Goal: Information Seeking & Learning: Learn about a topic

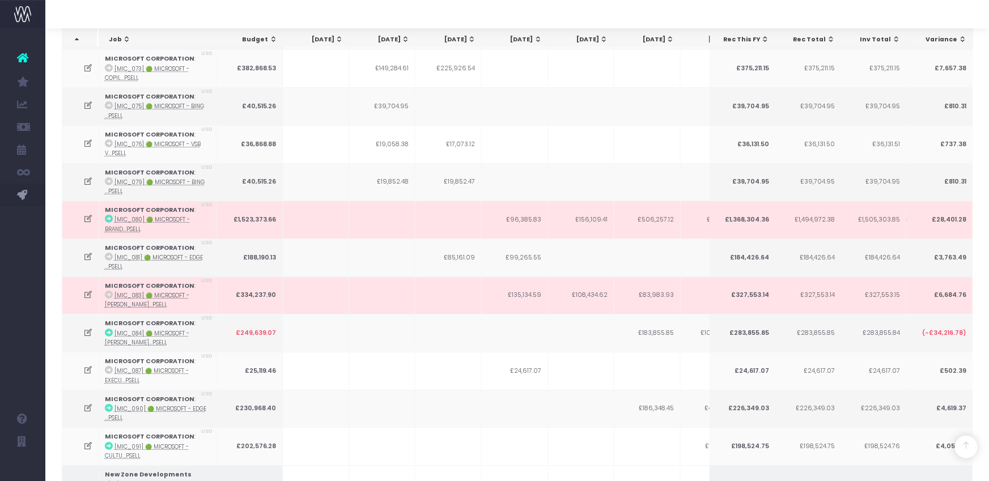
scroll to position [1931, 0]
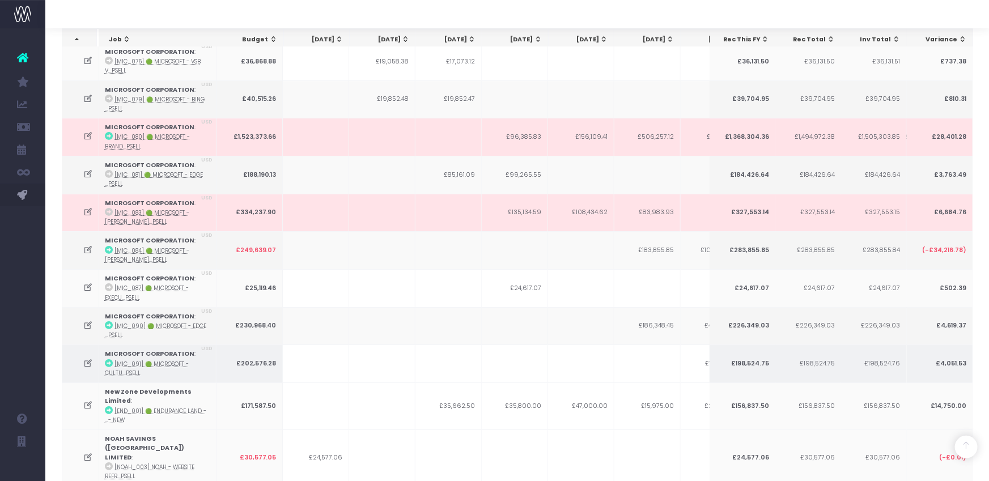
click at [85, 359] on icon at bounding box center [88, 364] width 10 height 10
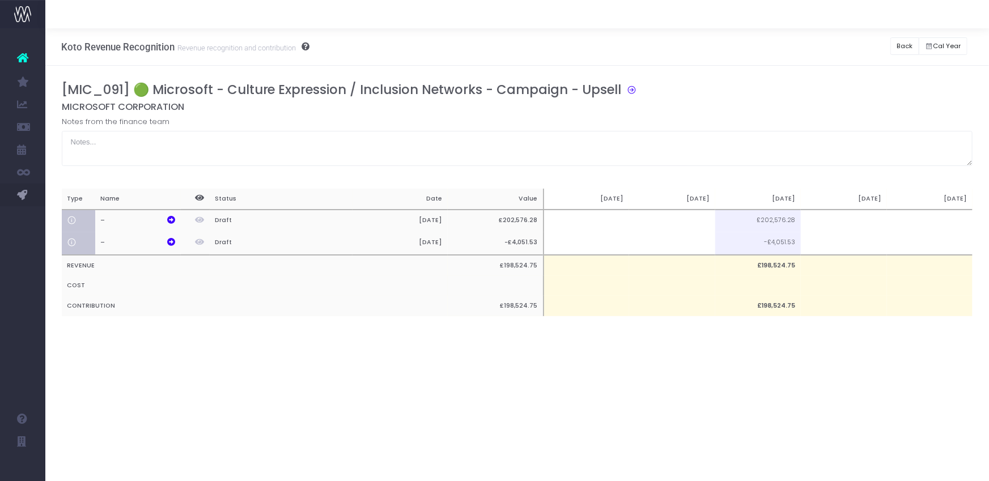
scroll to position [0, 0]
click at [689, 218] on td at bounding box center [672, 221] width 86 height 23
click at [863, 61] on div "Koto Revenue Recognition Revenue recognition and contribution Back Hide history…" at bounding box center [517, 46] width 944 height 37
click at [895, 43] on button "Back" at bounding box center [904, 46] width 29 height 18
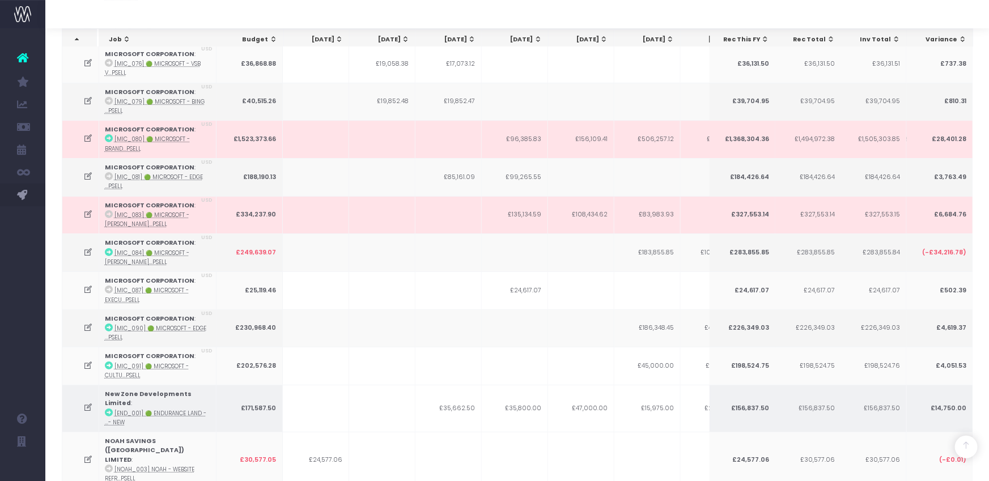
scroll to position [1939, 0]
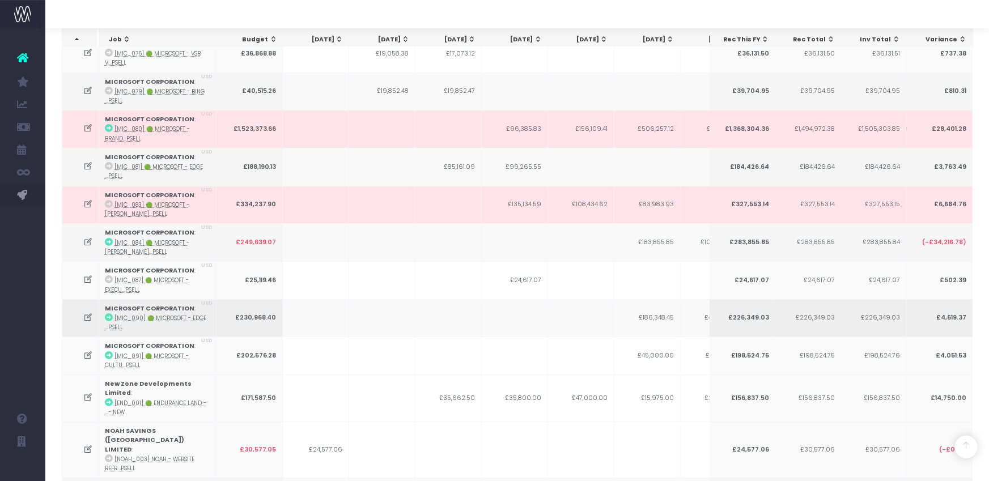
click at [86, 313] on icon at bounding box center [88, 318] width 10 height 10
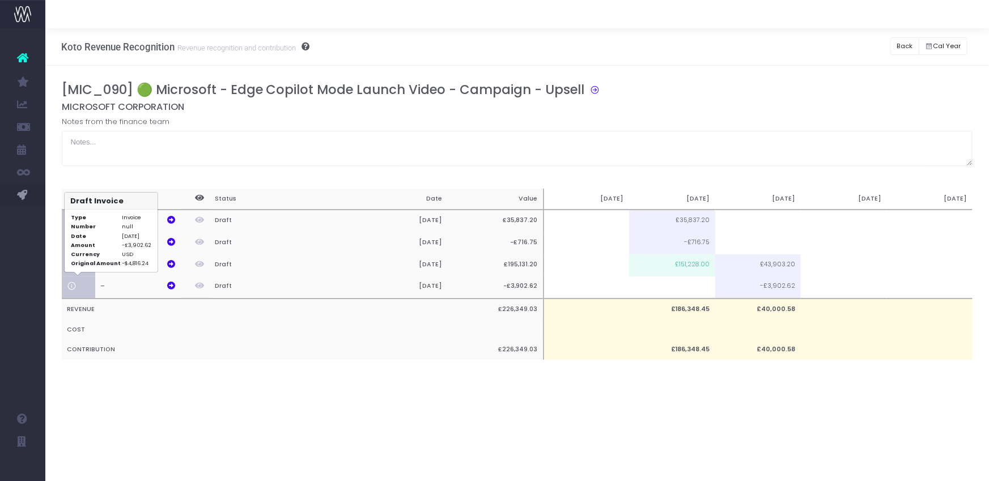
scroll to position [0, 0]
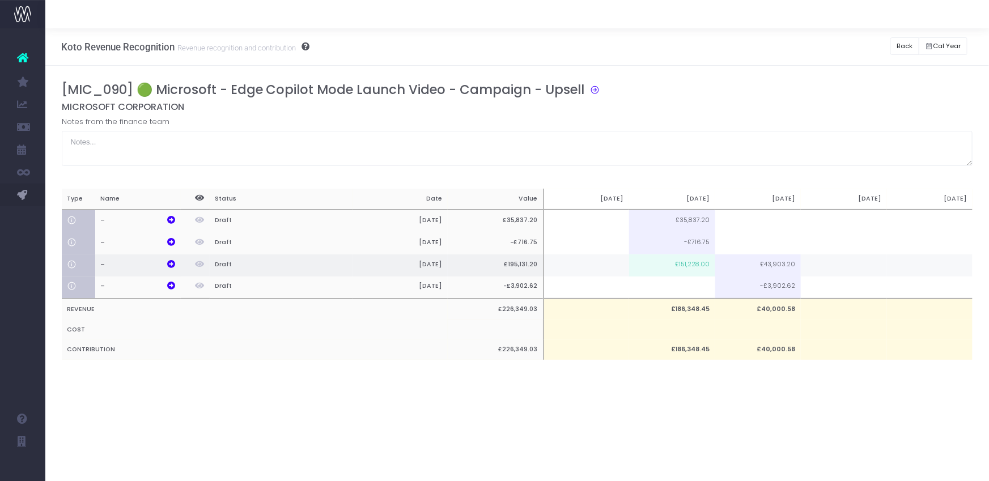
click at [681, 265] on td "£151,228.00" at bounding box center [672, 265] width 86 height 22
type input "£151,228.00"
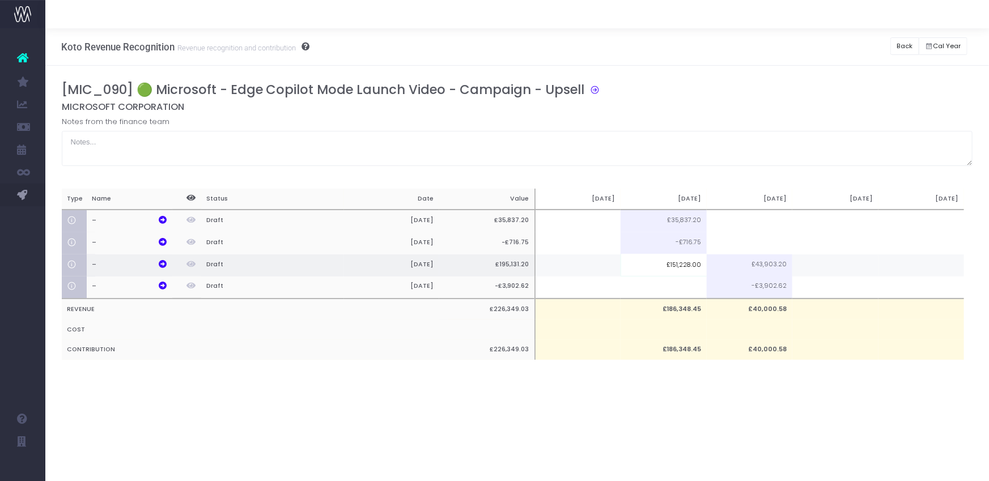
scroll to position [0, 7]
click at [707, 261] on td "£151,228.00" at bounding box center [665, 265] width 86 height 22
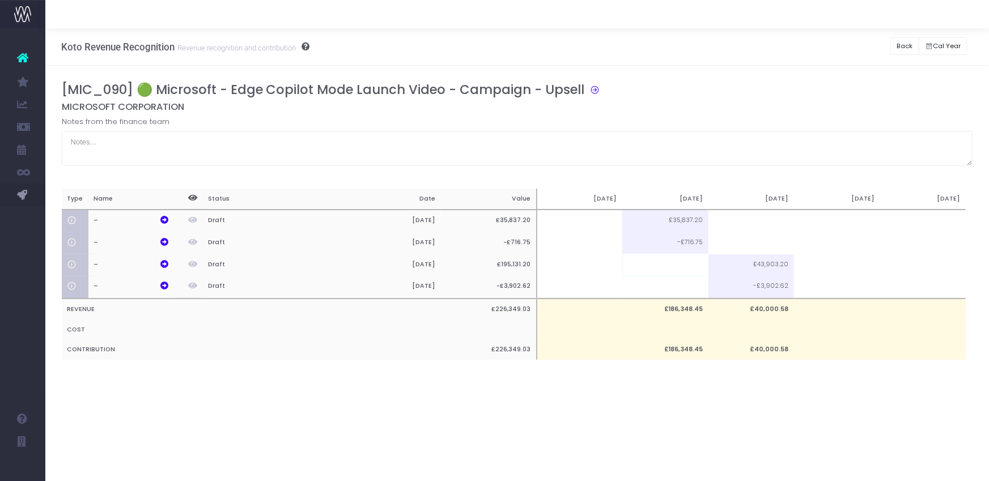
click at [669, 380] on div "[MIC_090] 🟢 Microsoft - Edge Copilot Mode Launch Video - Campaign - Upsell MICR…" at bounding box center [517, 232] width 911 height 301
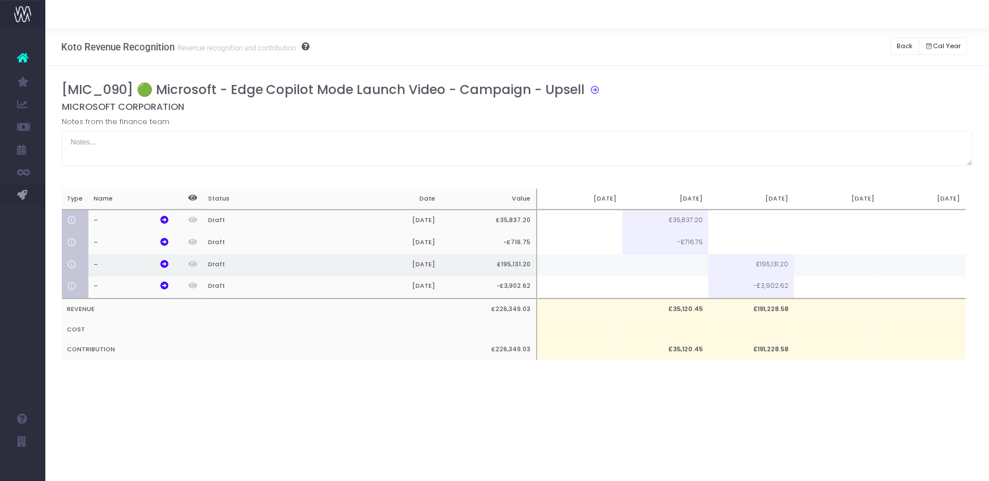
click at [691, 265] on td at bounding box center [665, 265] width 86 height 22
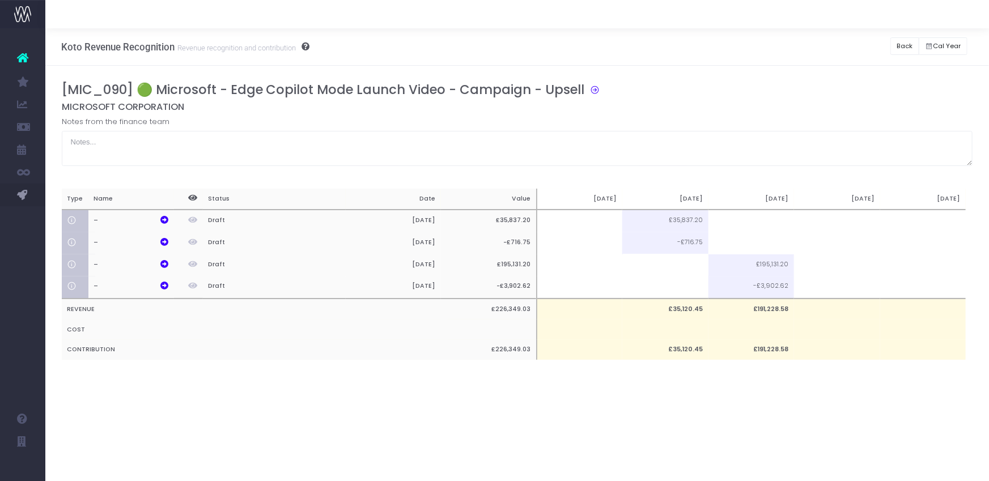
click at [694, 263] on input at bounding box center [666, 265] width 86 height 22
click at [813, 82] on div "[MIC_090] 🟢 Microsoft - Edge Copilot Mode Launch Video - Campaign - Upsell" at bounding box center [522, 91] width 920 height 19
click at [906, 49] on button "Back" at bounding box center [904, 46] width 29 height 18
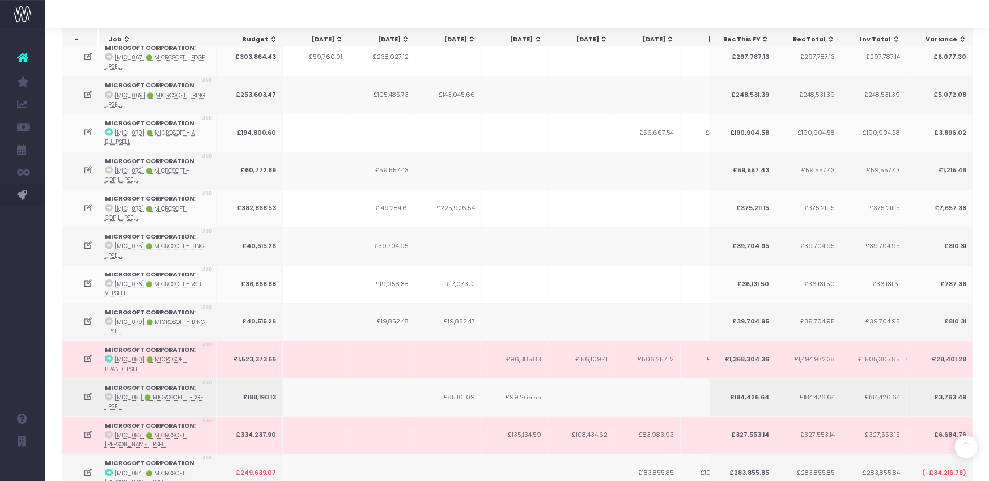
scroll to position [1734, 0]
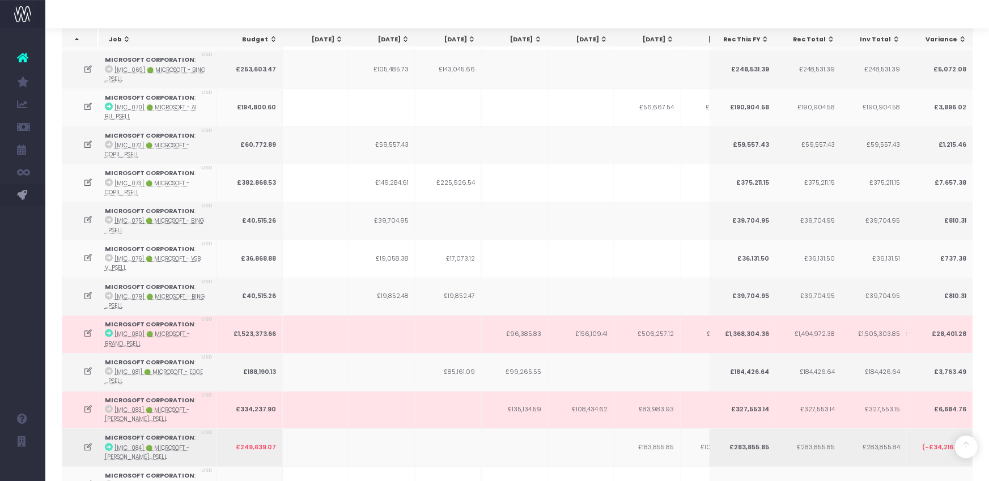
click at [86, 443] on icon at bounding box center [88, 448] width 10 height 10
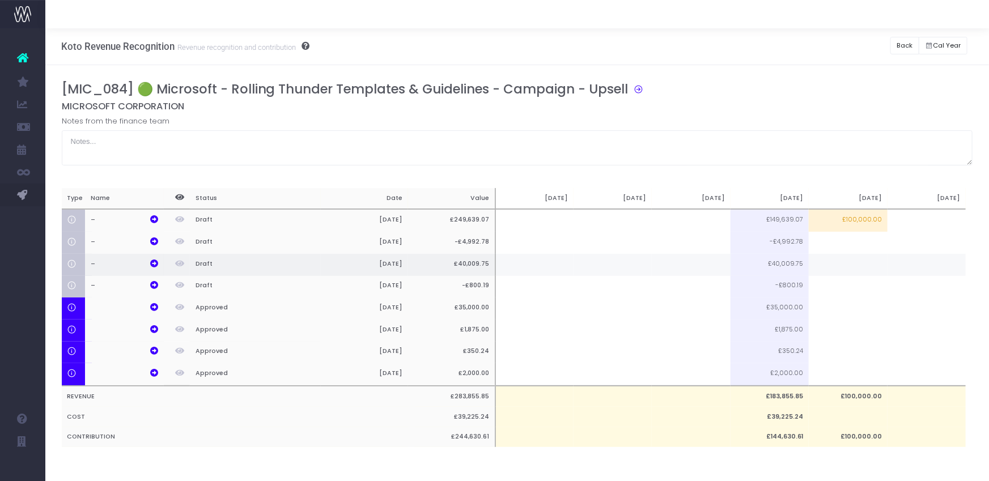
scroll to position [0, 0]
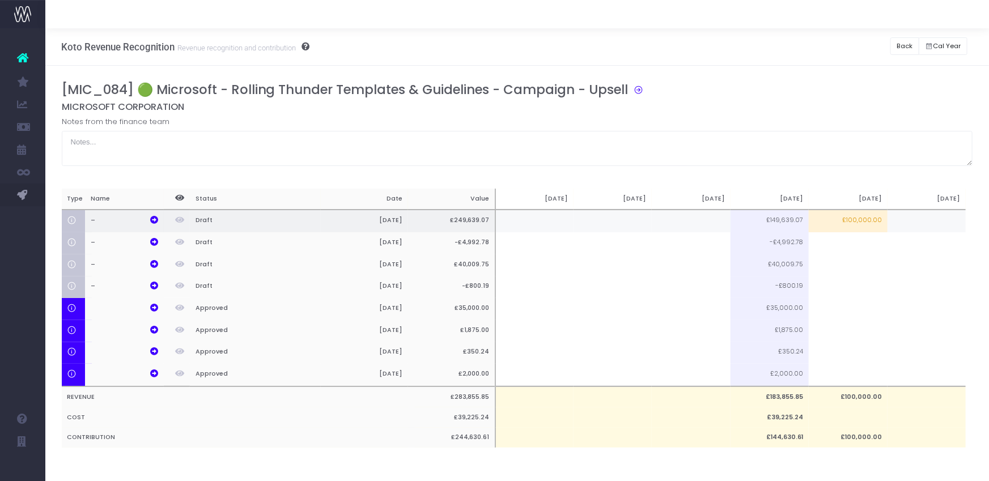
click at [834, 222] on td "£100,000.00" at bounding box center [848, 221] width 78 height 23
click at [855, 222] on td "£44,646.28" at bounding box center [848, 221] width 78 height 23
type input "£44,646.28"
click at [840, 116] on div "Notes from the finance team" at bounding box center [517, 141] width 911 height 50
click at [839, 220] on td at bounding box center [848, 221] width 78 height 23
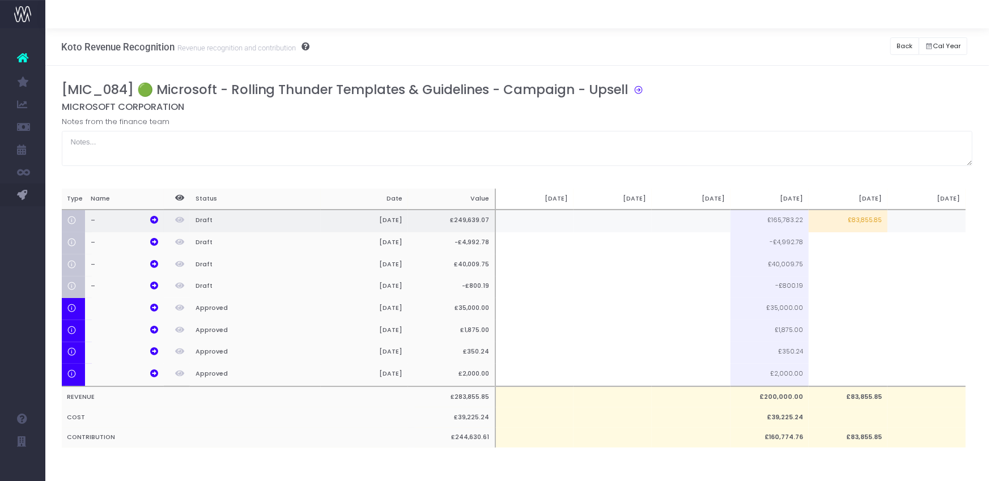
click at [855, 216] on td "£83,855.85" at bounding box center [848, 221] width 78 height 23
click at [901, 43] on button "Back" at bounding box center [904, 46] width 29 height 18
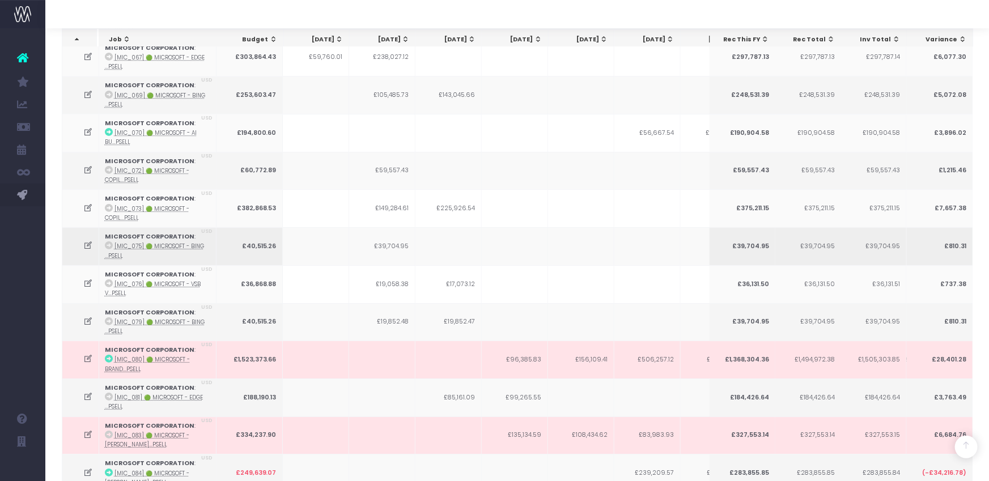
scroll to position [1714, 0]
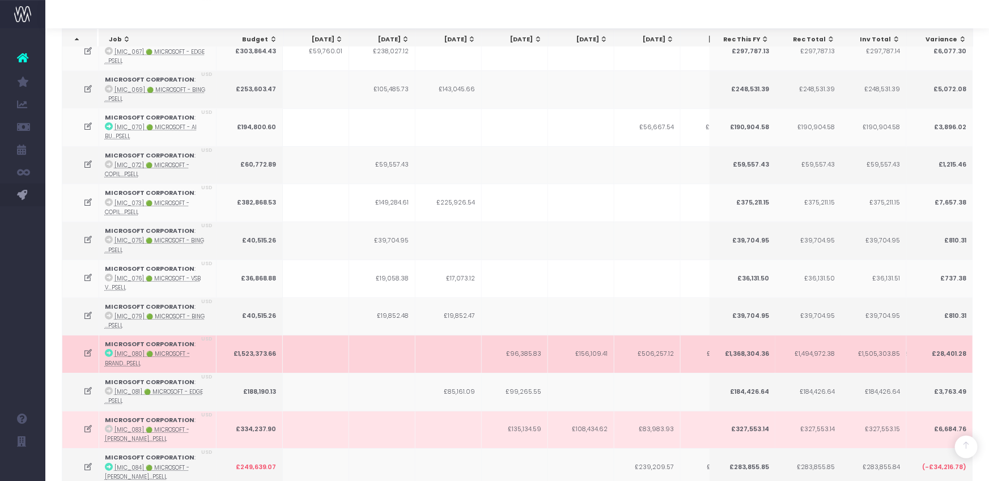
click at [85, 349] on icon at bounding box center [88, 354] width 10 height 10
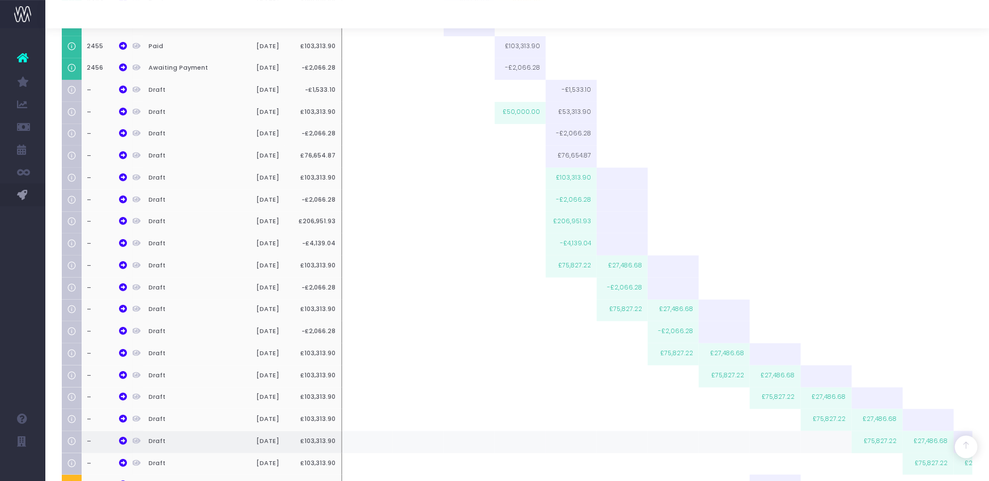
scroll to position [216, 0]
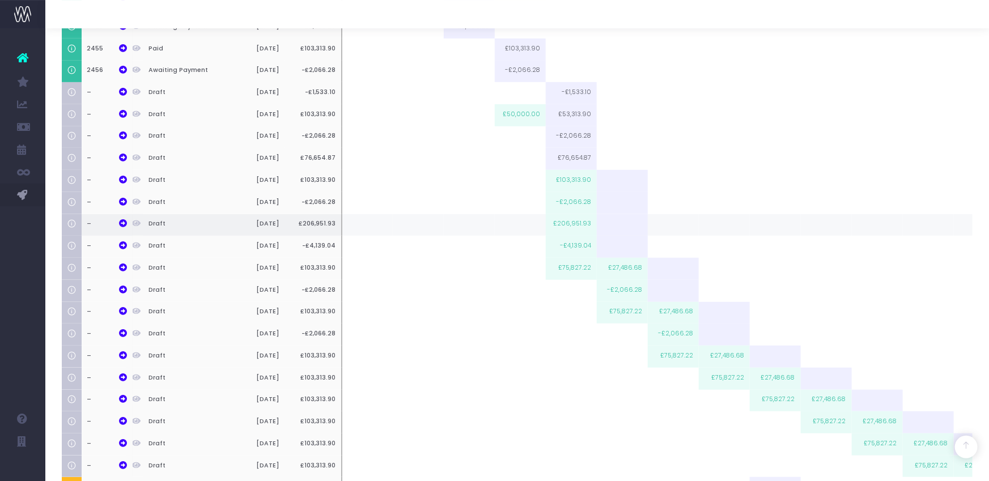
click at [575, 224] on td "£206,951.93" at bounding box center [571, 225] width 51 height 22
type input "£206,951.93"
click at [573, 245] on td "-£4,139.04" at bounding box center [571, 247] width 51 height 22
type input "-£4,139.04"
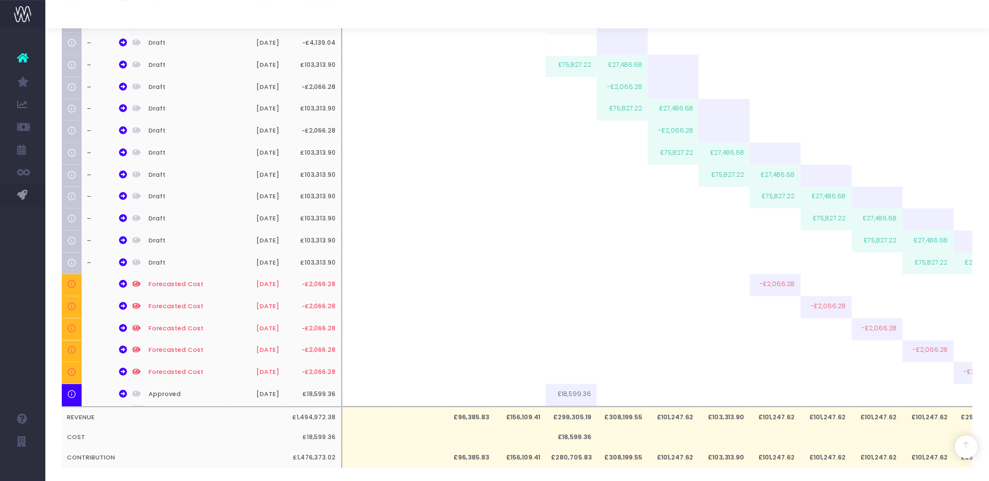
scroll to position [447, 0]
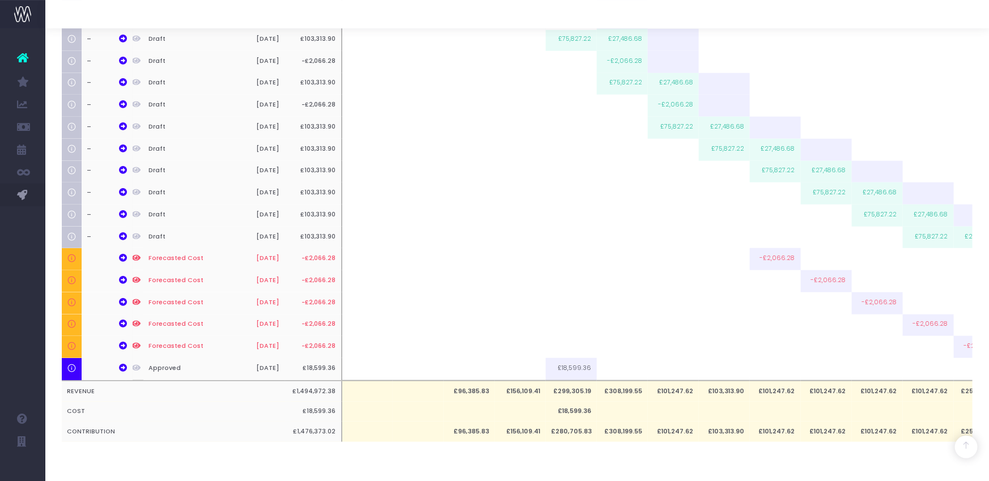
click at [576, 458] on div "[MIC_080] 🟢 Microsoft - Brand [MEDICAL_DATA] FY26 - Brand - Upsell MICROSOFT CO…" at bounding box center [517, 50] width 911 height 827
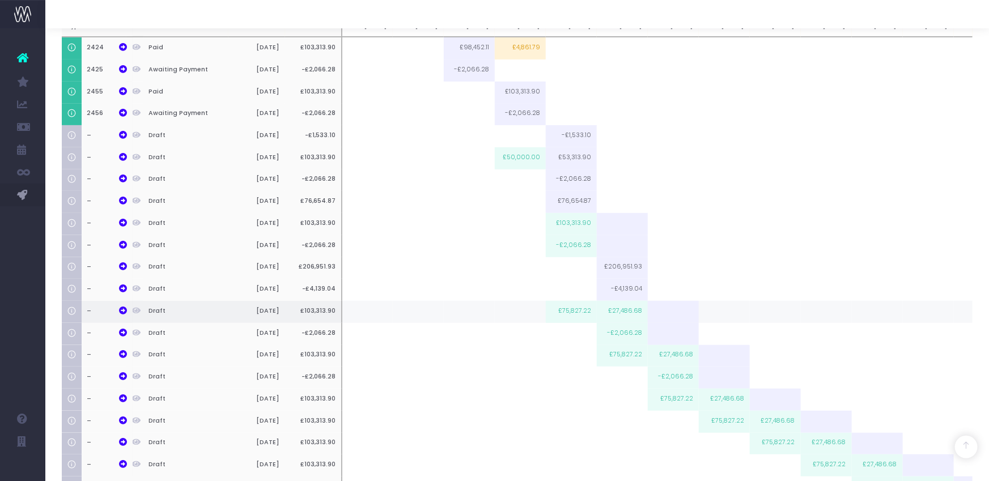
scroll to position [169, 0]
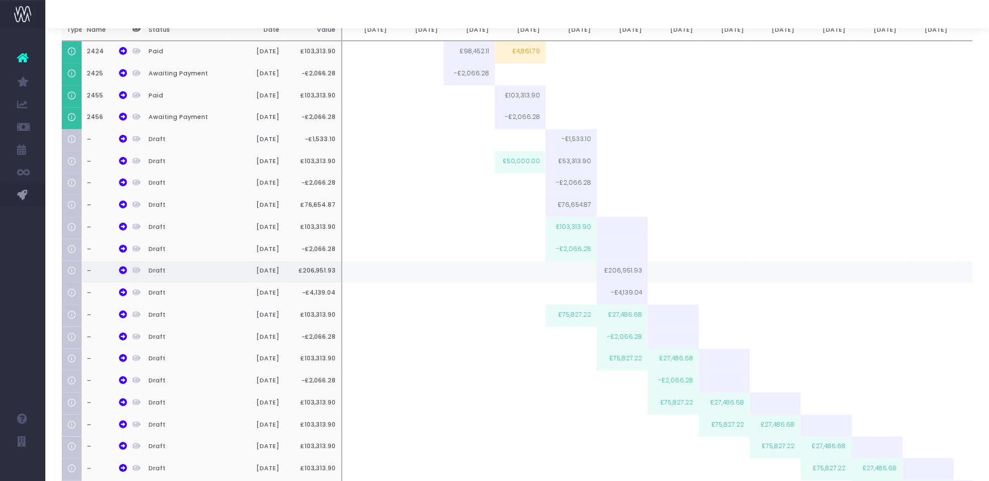
click at [577, 270] on td at bounding box center [571, 272] width 51 height 22
type input "65155.13"
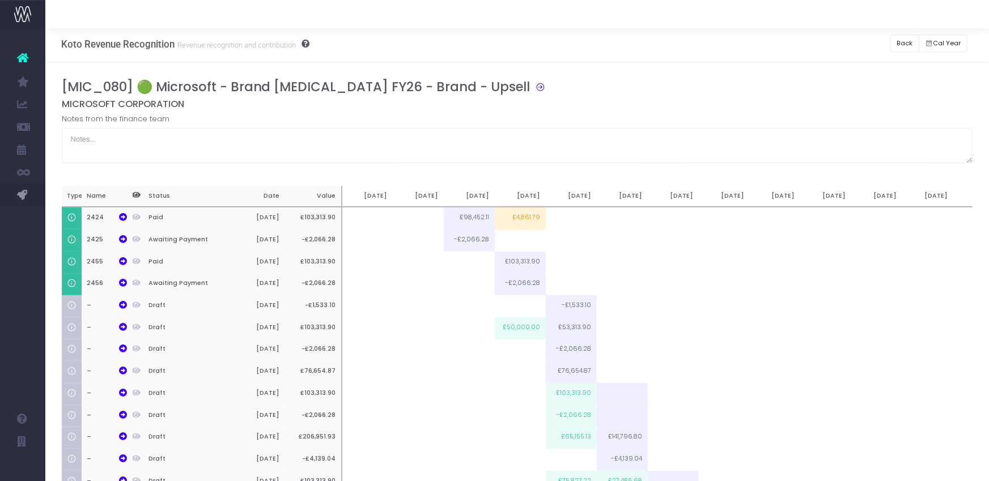
scroll to position [0, 0]
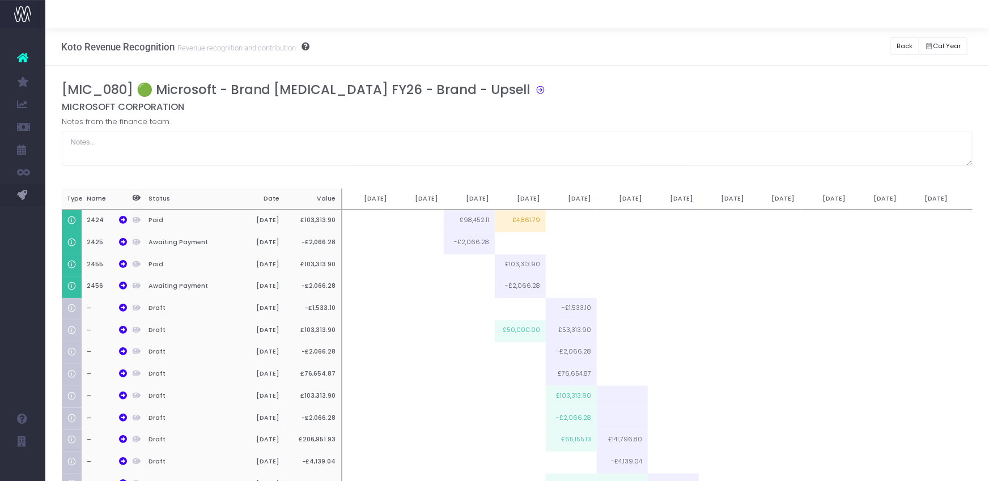
click at [584, 120] on div "Notes from the finance team" at bounding box center [517, 141] width 911 height 50
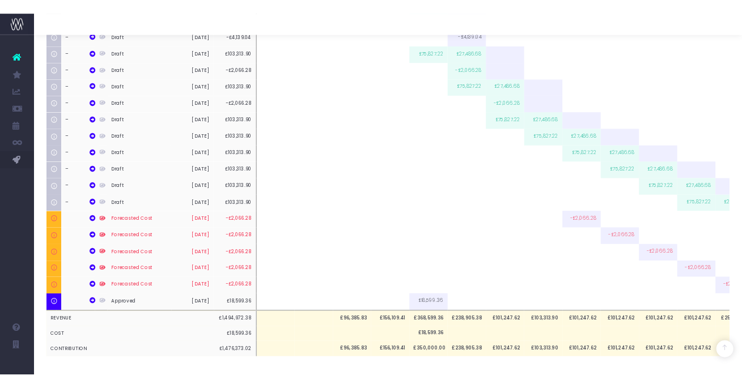
scroll to position [447, 0]
